Goal: Task Accomplishment & Management: Manage account settings

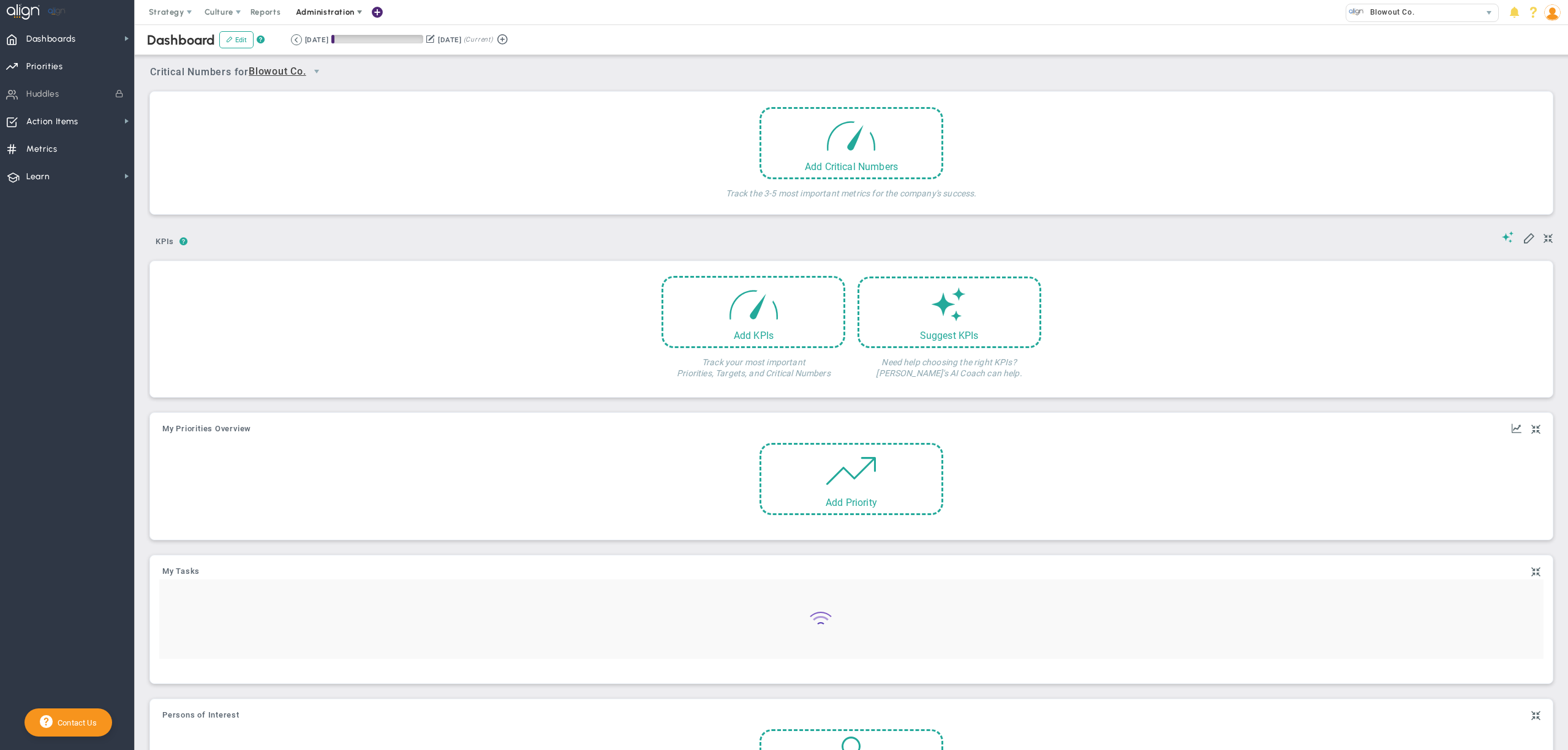
click at [323, 8] on span "Administration" at bounding box center [324, 11] width 58 height 9
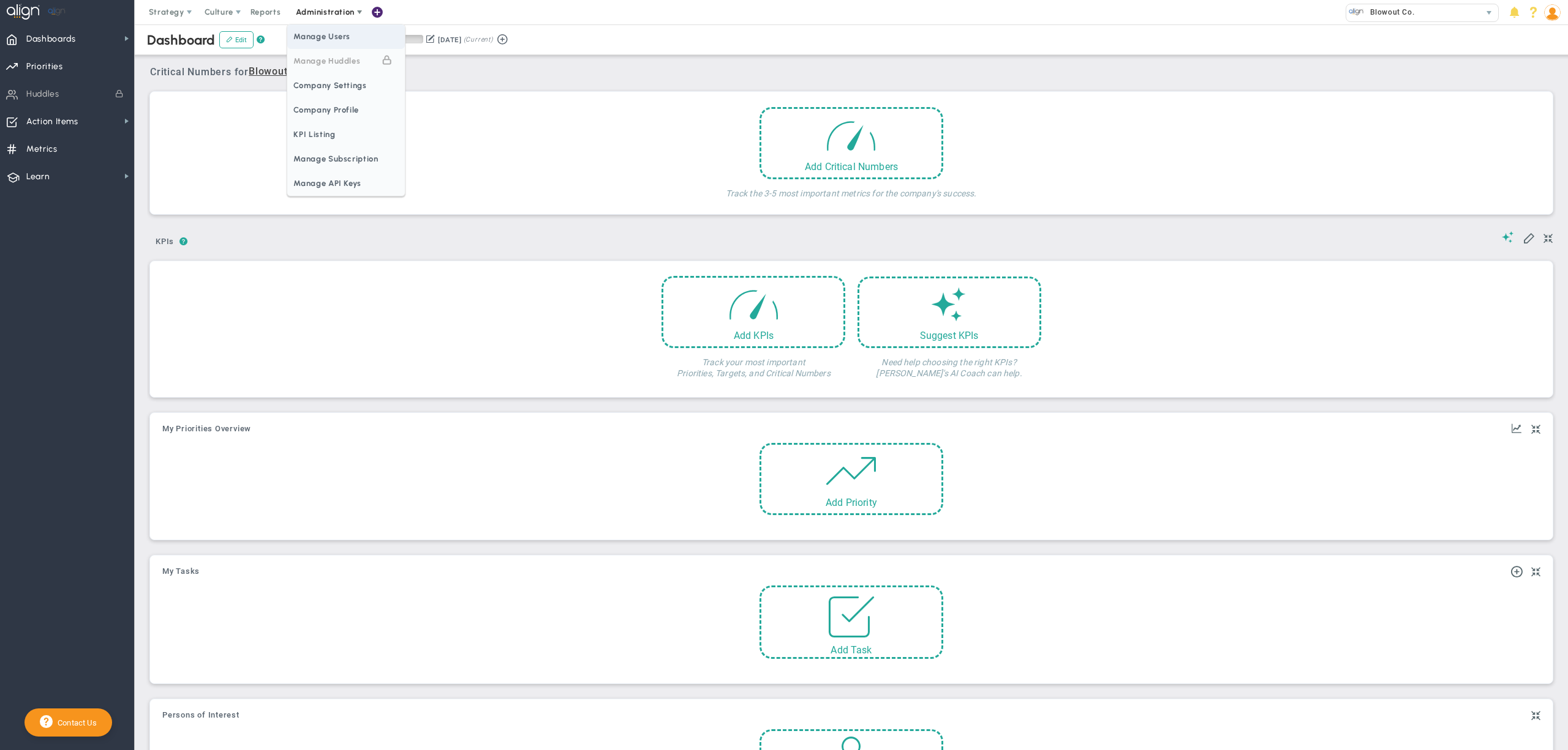
click at [341, 42] on span "Manage Users" at bounding box center [346, 36] width 118 height 24
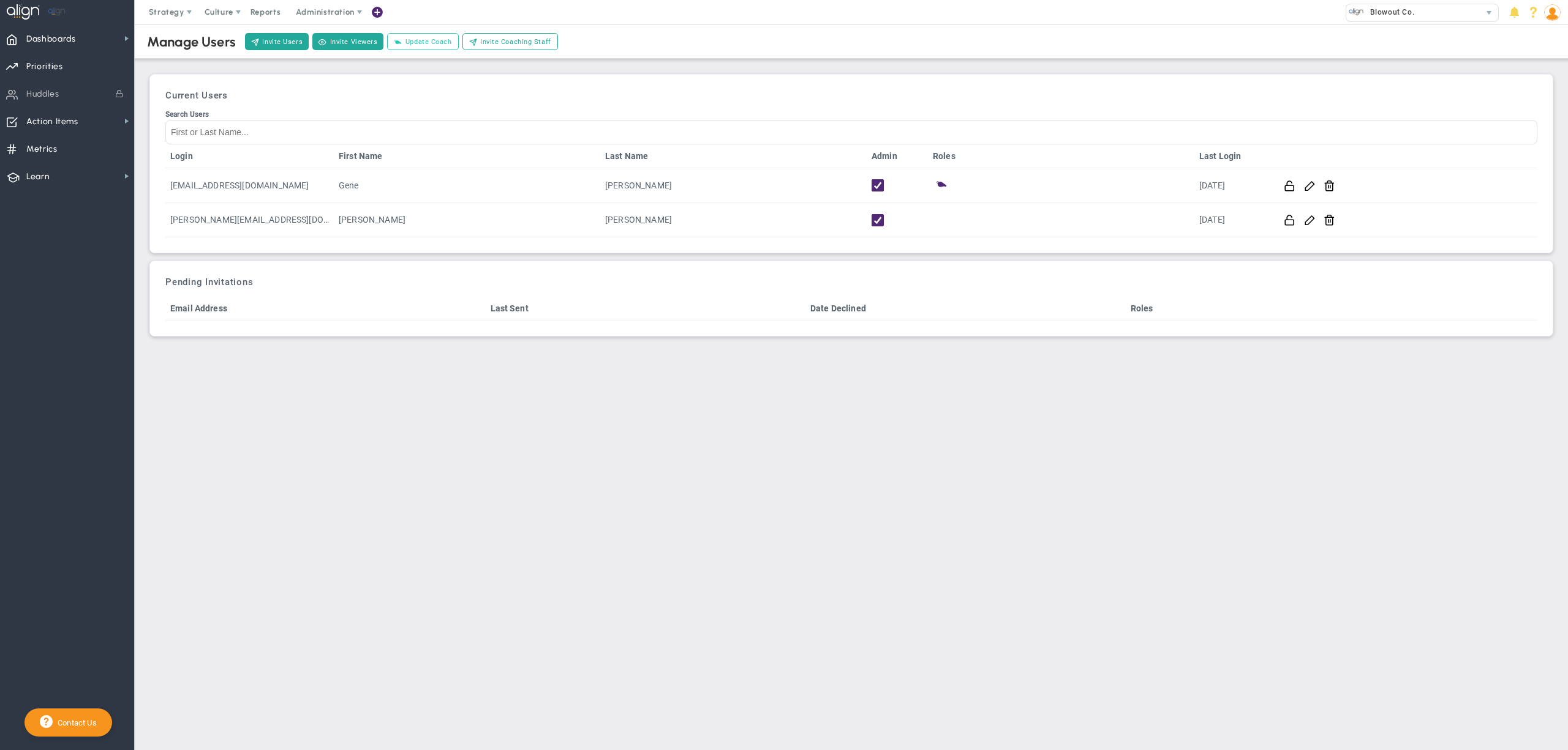
click at [445, 44] on span "Update Coach" at bounding box center [428, 41] width 46 height 11
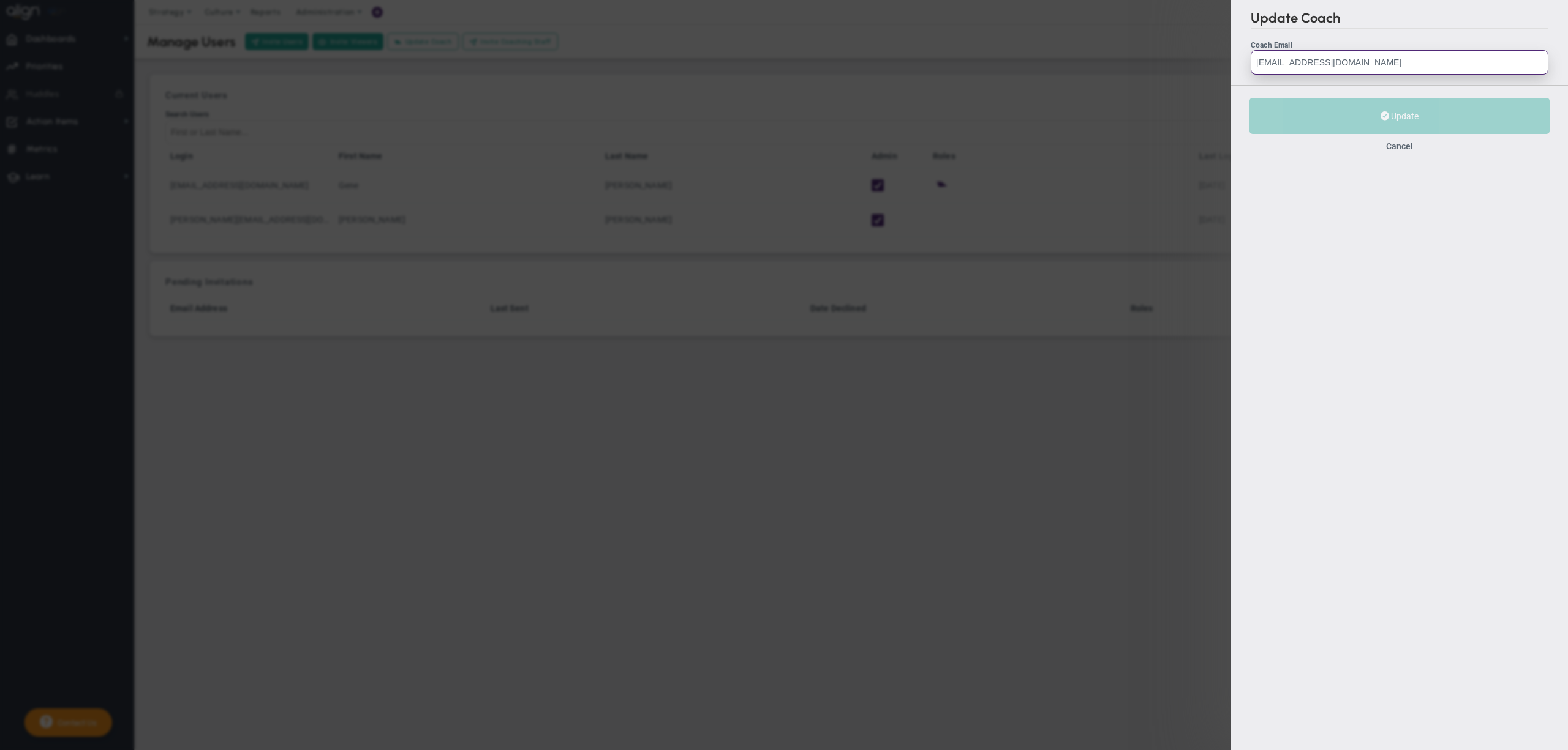
click at [1387, 70] on input "[EMAIL_ADDRESS][DOMAIN_NAME]" at bounding box center [1399, 62] width 298 height 24
paste input "[URL][DOMAIN_NAME]"
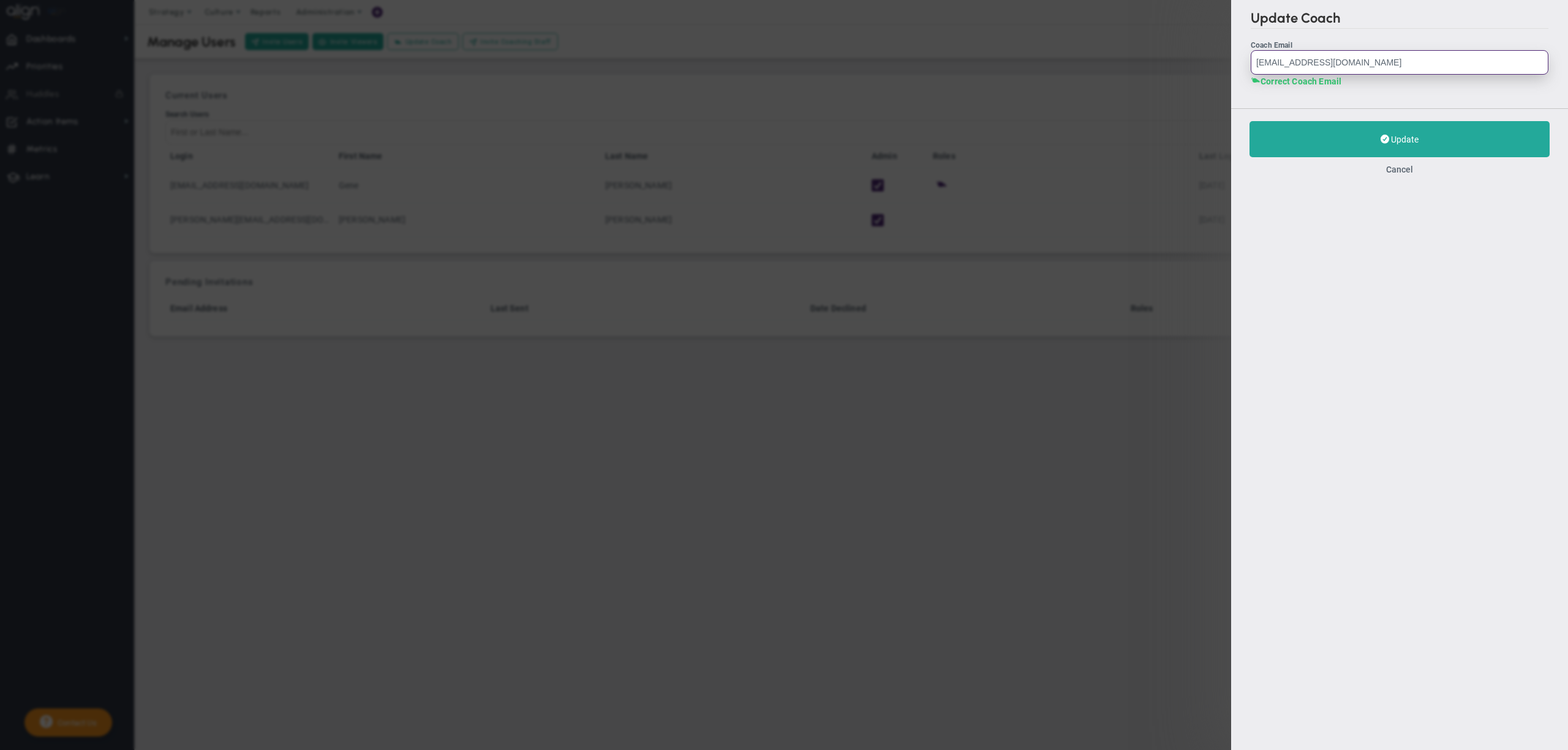
click at [1400, 66] on input "[EMAIL_ADDRESS][DOMAIN_NAME]" at bounding box center [1399, 62] width 298 height 24
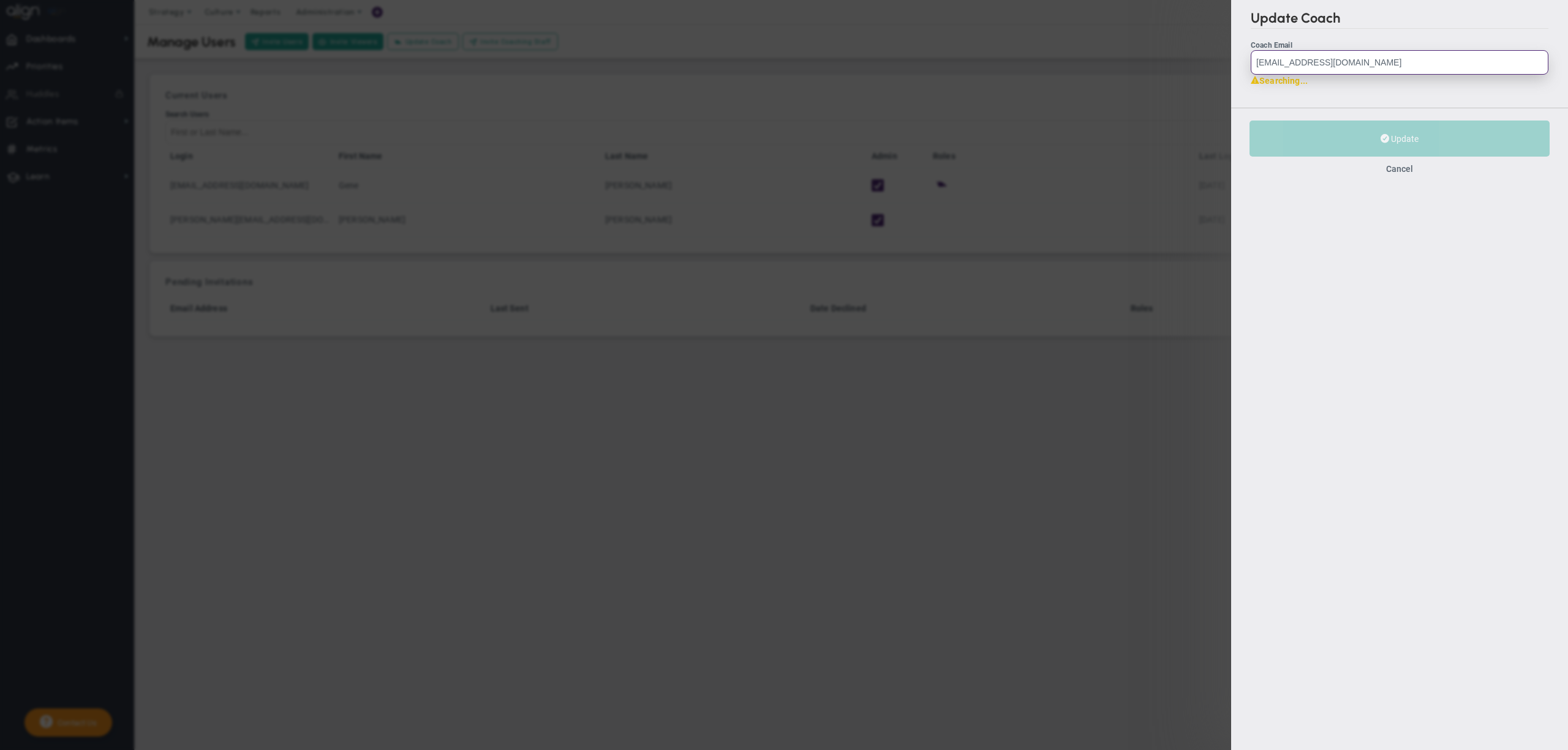
click at [1400, 66] on input "[EMAIL_ADDRESS][DOMAIN_NAME]" at bounding box center [1399, 62] width 298 height 24
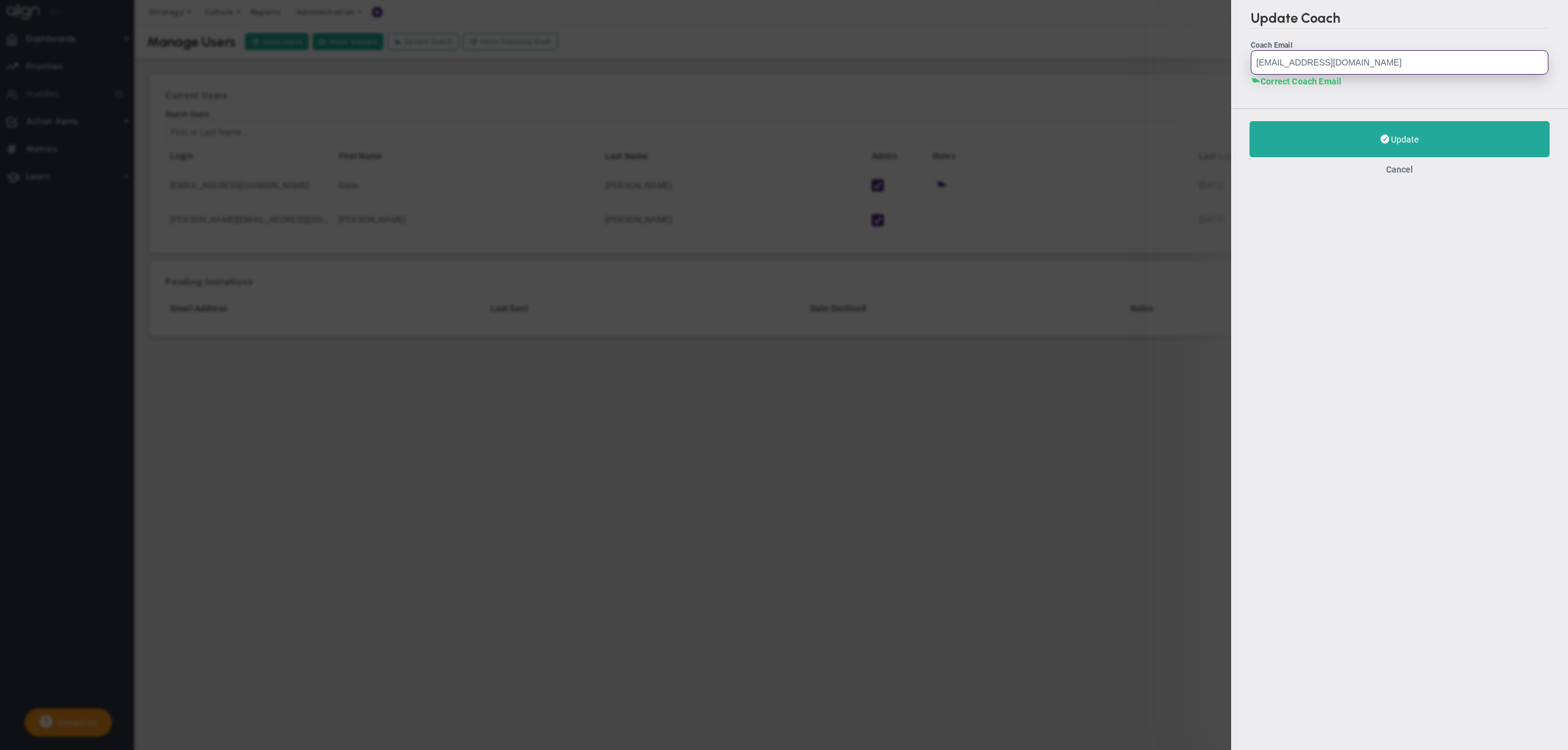
click at [1400, 66] on input "[EMAIL_ADDRESS][DOMAIN_NAME]" at bounding box center [1399, 62] width 298 height 24
paste input "[EMAIL_ADDRESS]"
type input "[EMAIL_ADDRESS][DOMAIN_NAME]"
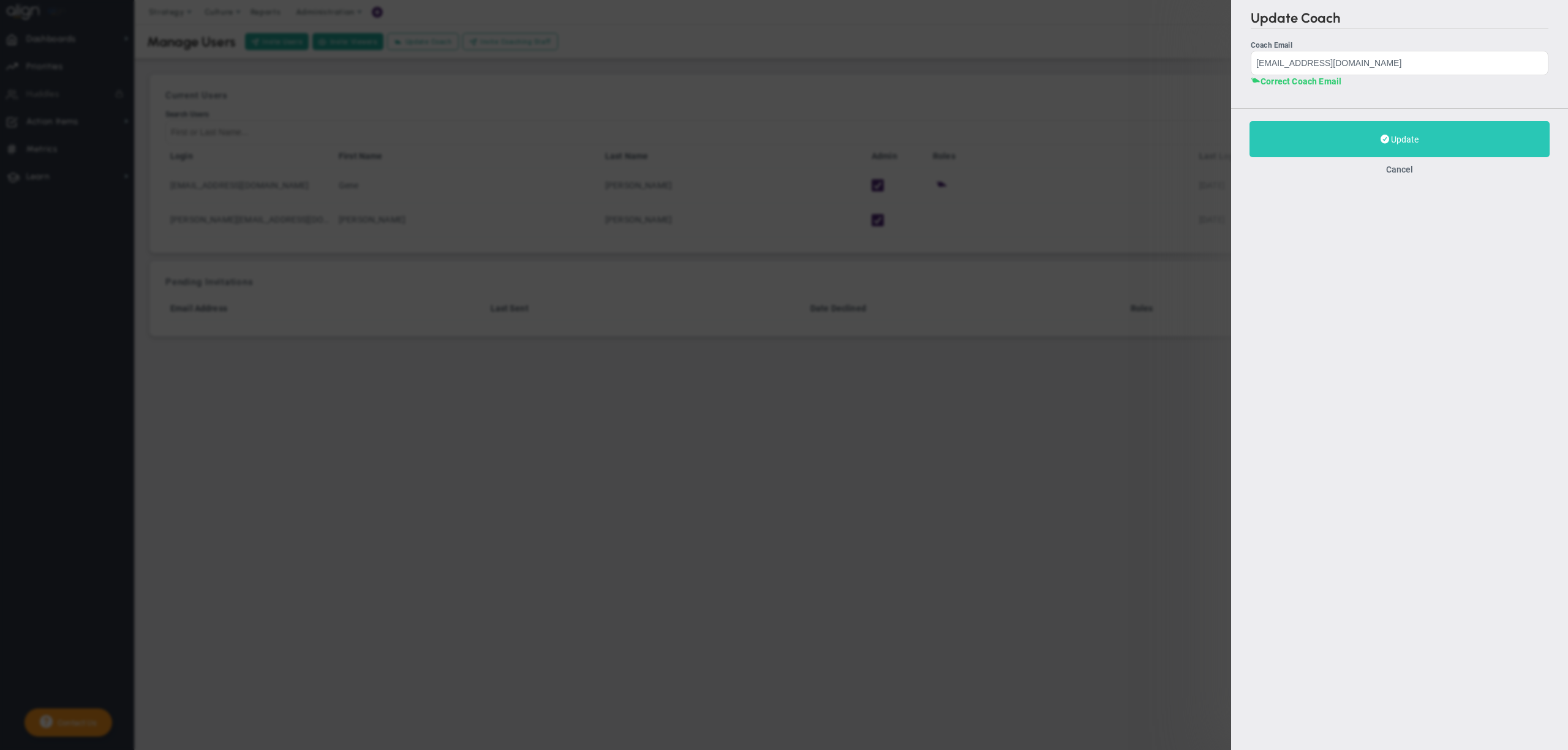
click at [1339, 136] on button "Update" at bounding box center [1399, 139] width 300 height 36
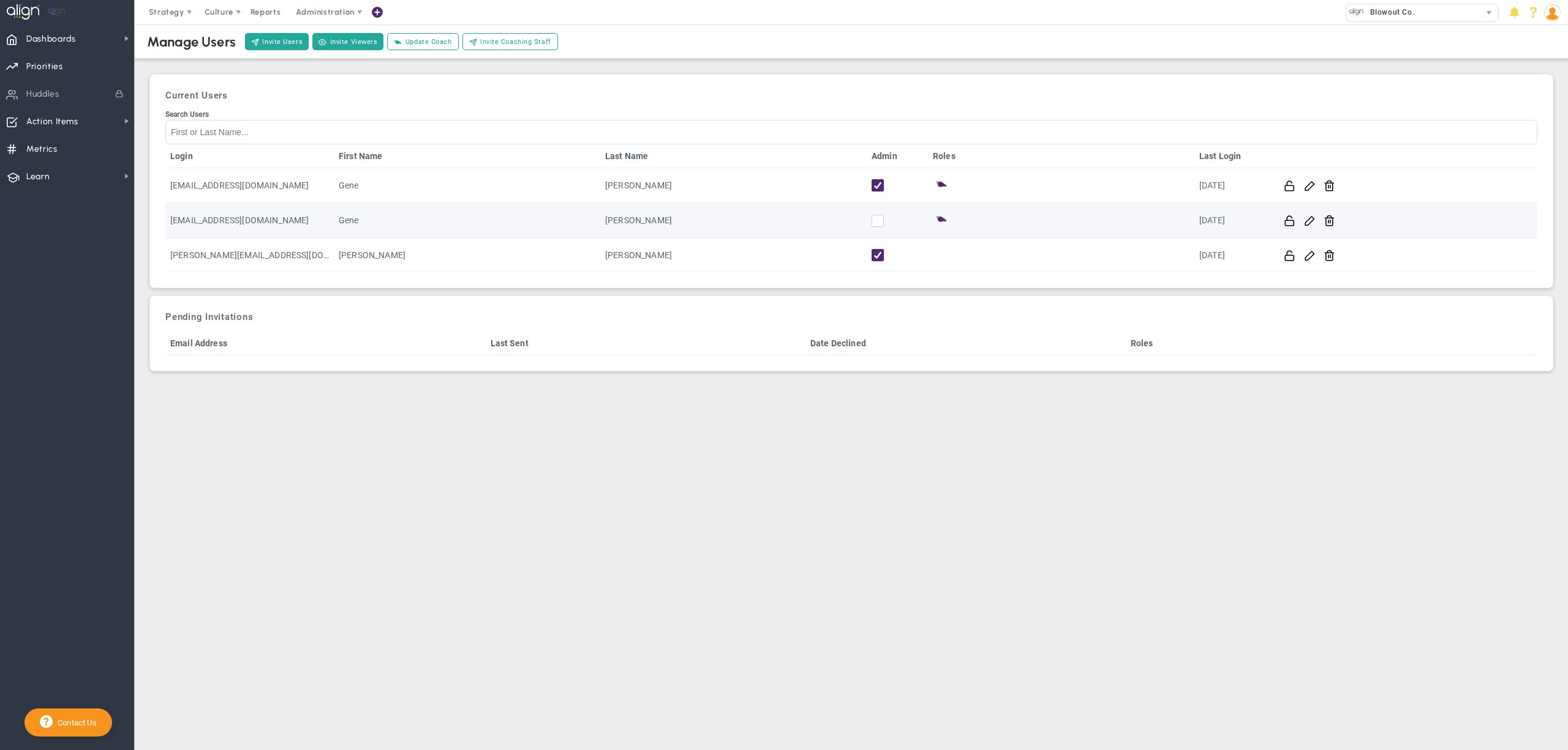
click at [880, 221] on input "checkbox" at bounding box center [880, 223] width 12 height 12
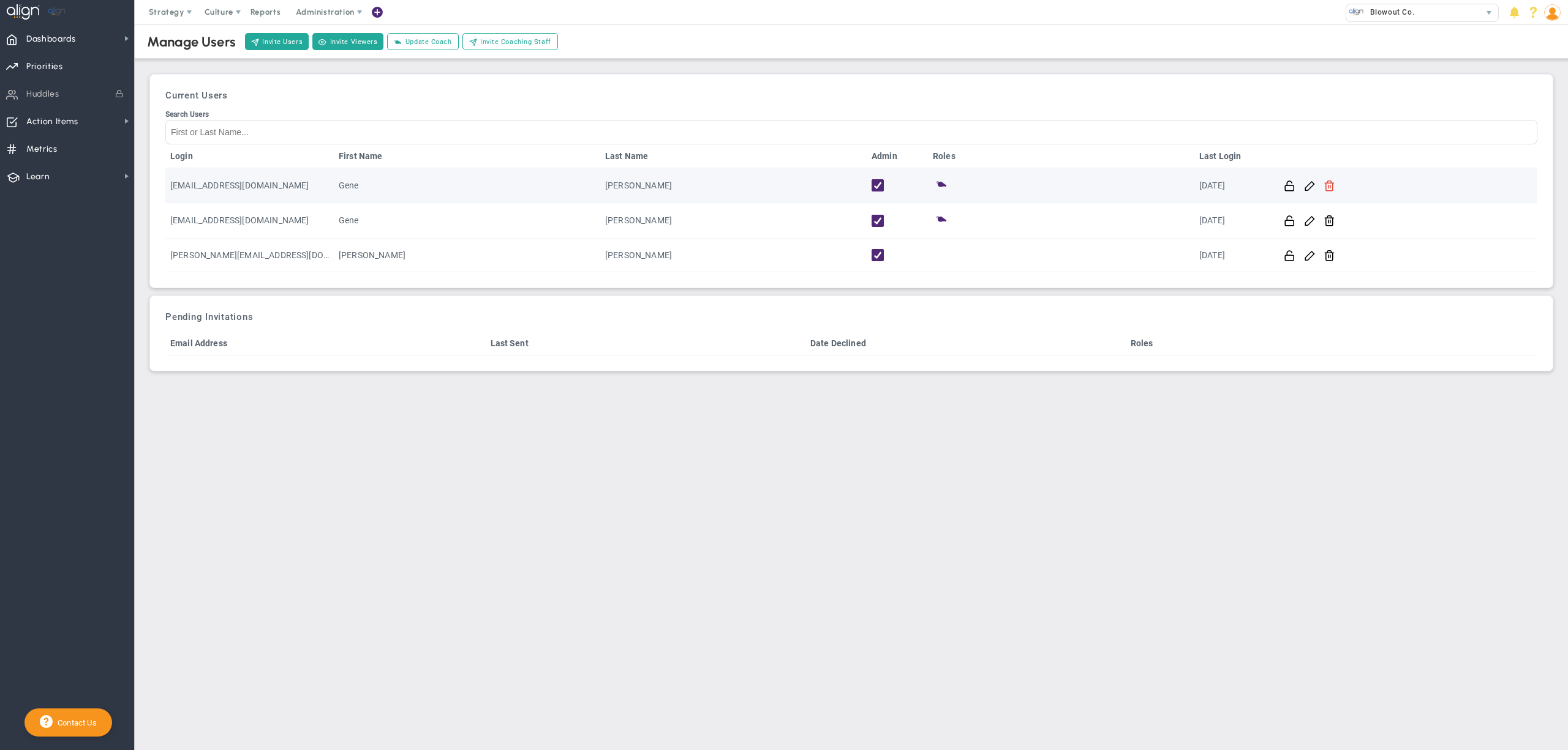
click at [1326, 189] on span at bounding box center [1329, 185] width 11 height 11
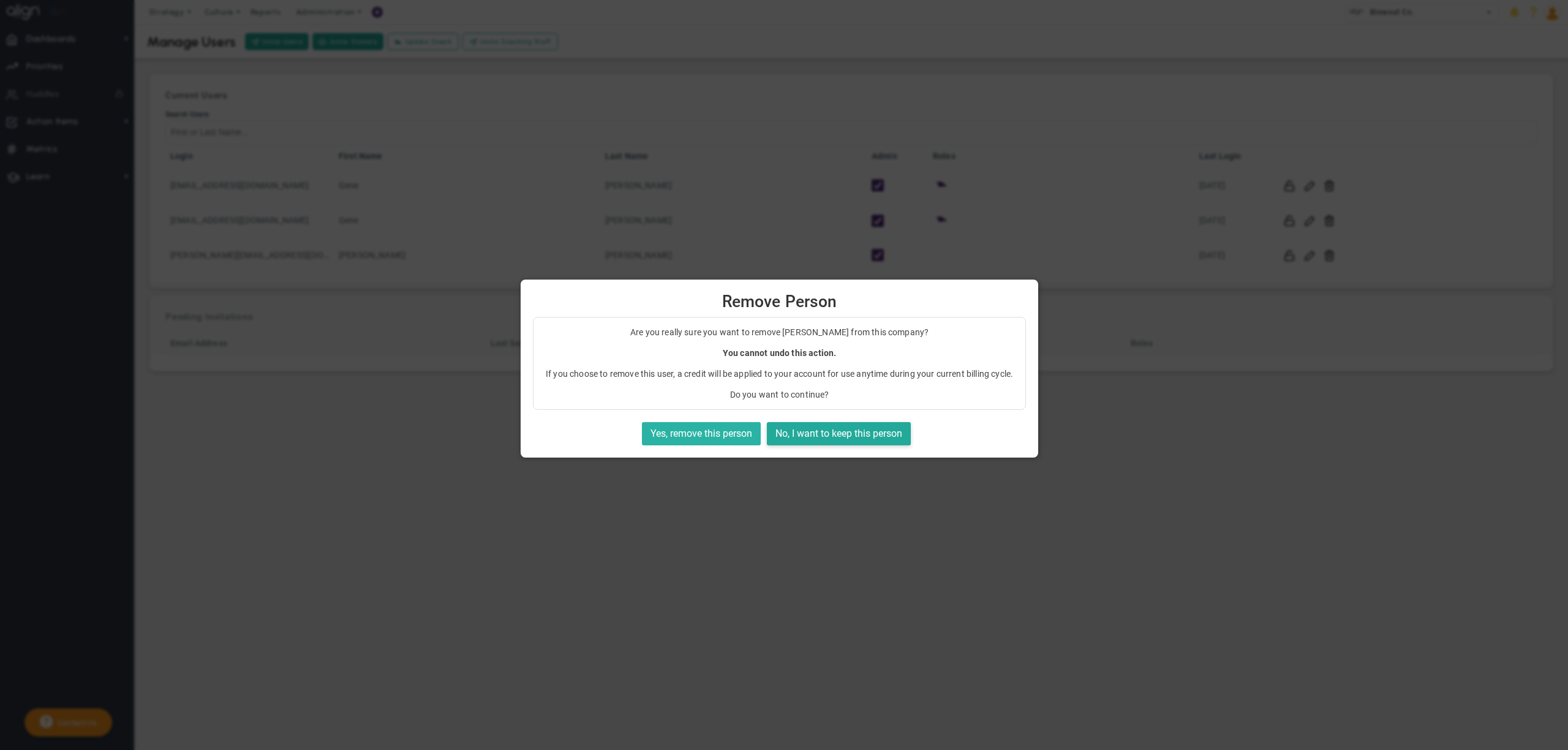
click at [729, 446] on button "Yes, remove this person" at bounding box center [701, 434] width 119 height 24
